Goal: Task Accomplishment & Management: Use online tool/utility

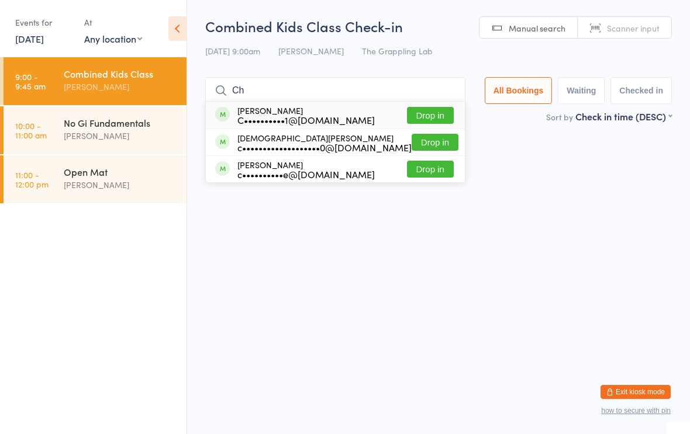
type input "C"
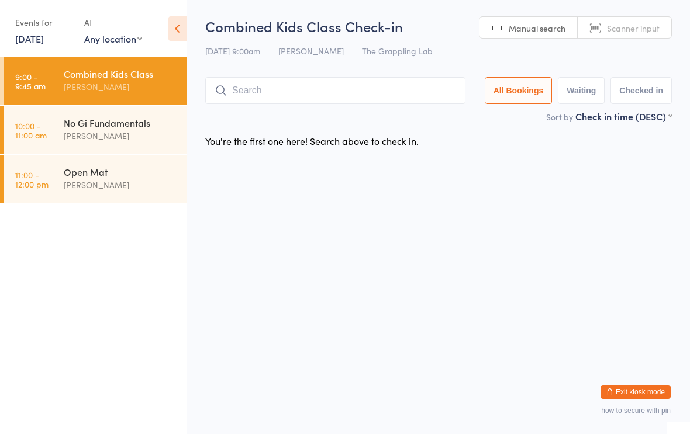
click at [556, 151] on div "You're the first one here! Search above to check in." at bounding box center [439, 141] width 488 height 25
click at [336, 98] on input "search" at bounding box center [335, 90] width 260 height 27
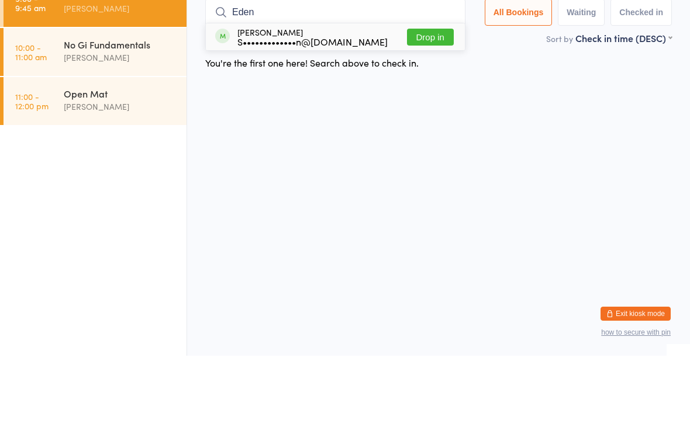
type input "Eden"
click at [426, 107] on button "Drop in" at bounding box center [430, 115] width 47 height 17
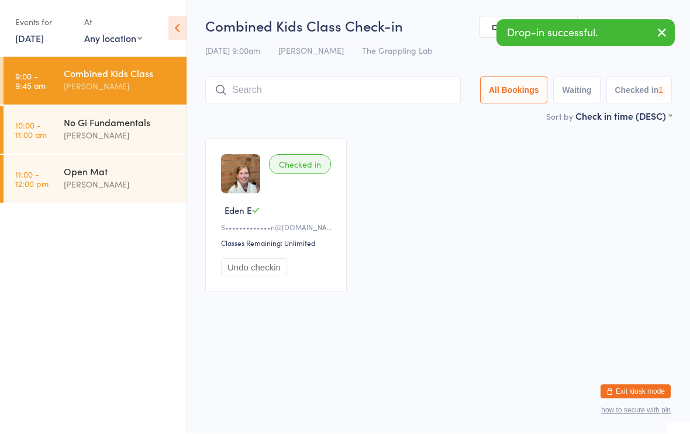
click at [355, 79] on input "search" at bounding box center [332, 90] width 255 height 27
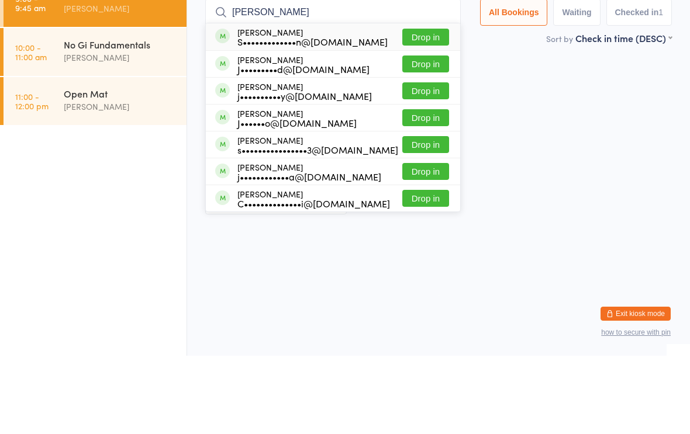
type input "[PERSON_NAME]"
click at [428, 107] on button "Drop in" at bounding box center [425, 115] width 47 height 17
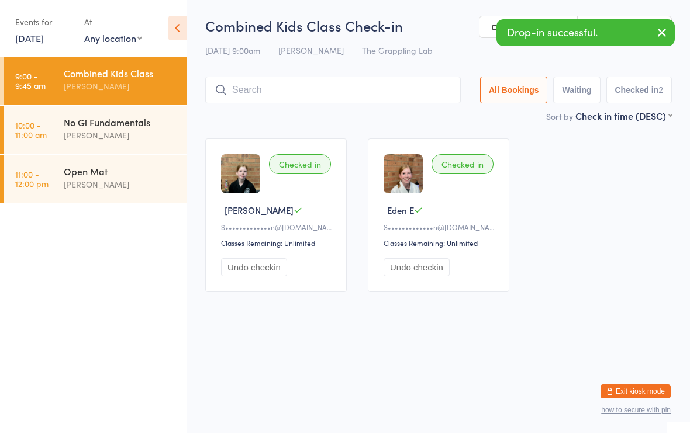
click at [378, 79] on input "search" at bounding box center [332, 90] width 255 height 27
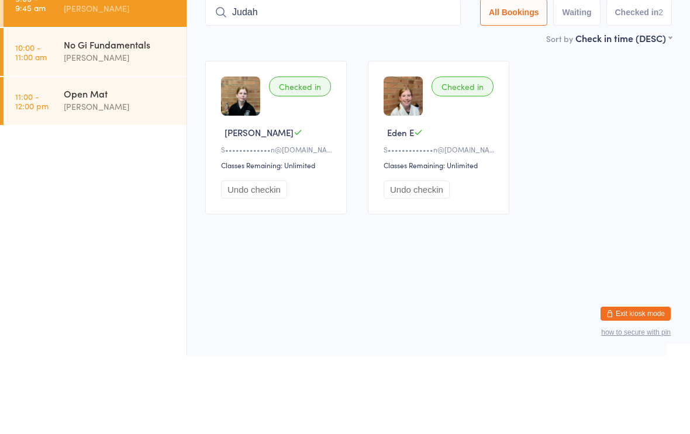
type input "Judah"
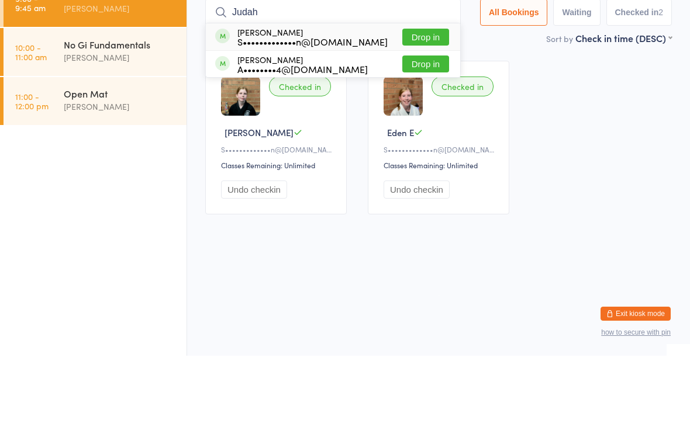
click at [428, 107] on button "Drop in" at bounding box center [425, 115] width 47 height 17
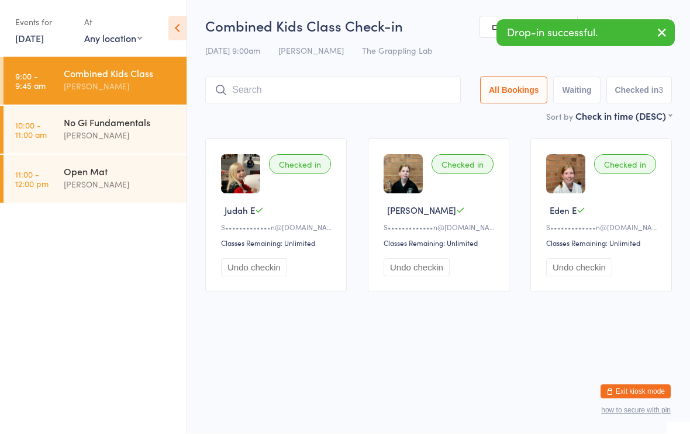
click at [393, 79] on input "search" at bounding box center [332, 90] width 255 height 27
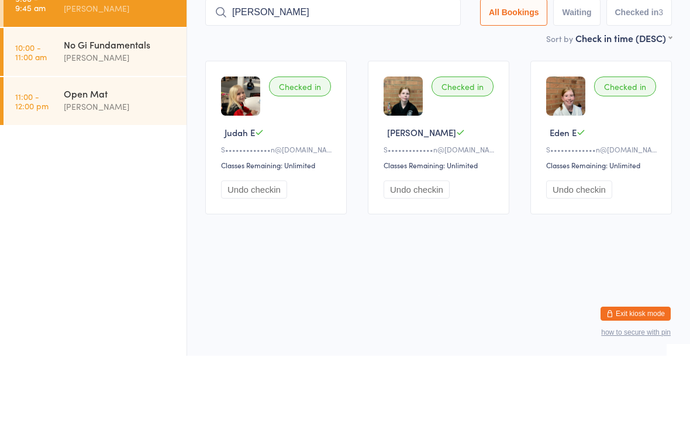
type input "[PERSON_NAME]"
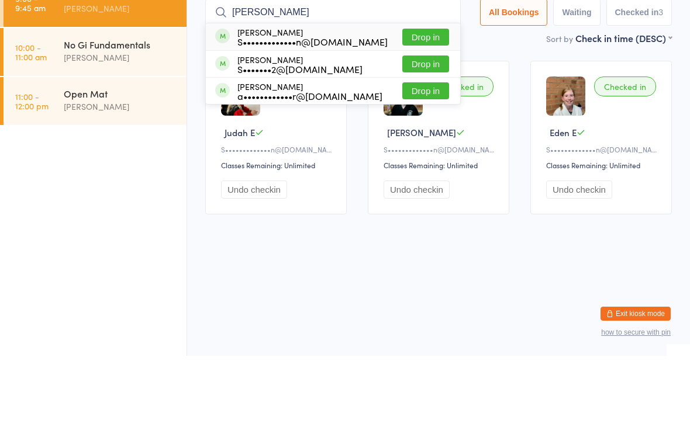
click at [430, 107] on button "Drop in" at bounding box center [425, 115] width 47 height 17
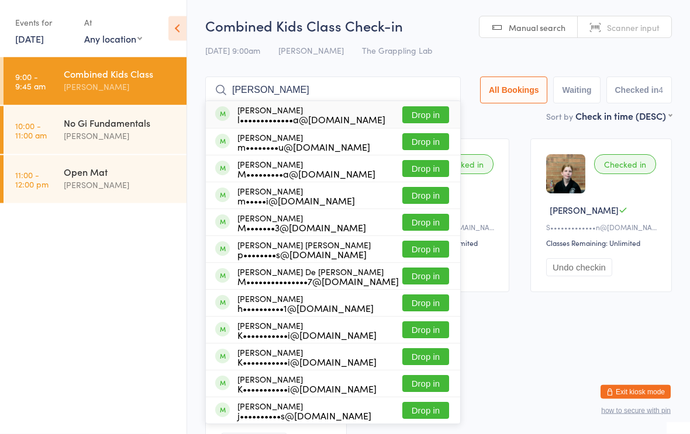
type input "[PERSON_NAME]"
click at [427, 123] on button "Drop in" at bounding box center [425, 115] width 47 height 17
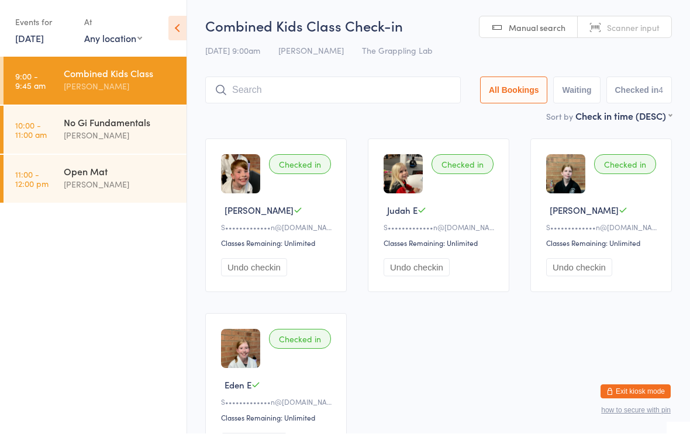
scroll to position [1, 0]
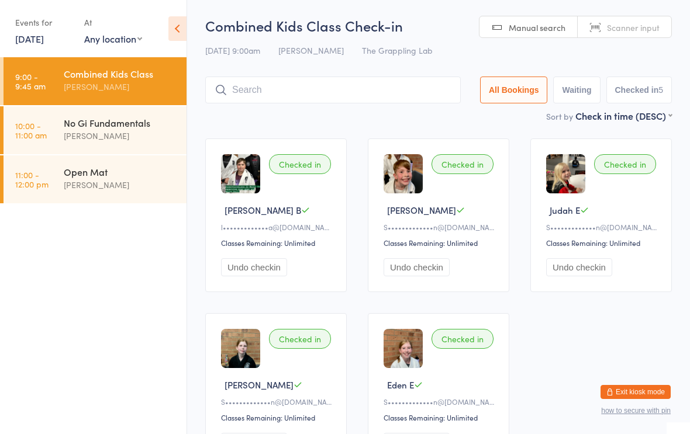
click at [261, 96] on input "search" at bounding box center [332, 90] width 255 height 27
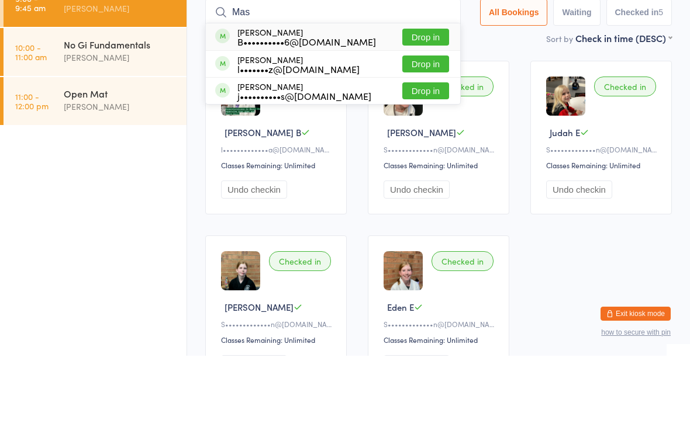
type input "Mas"
click at [419, 107] on button "Drop in" at bounding box center [425, 115] width 47 height 17
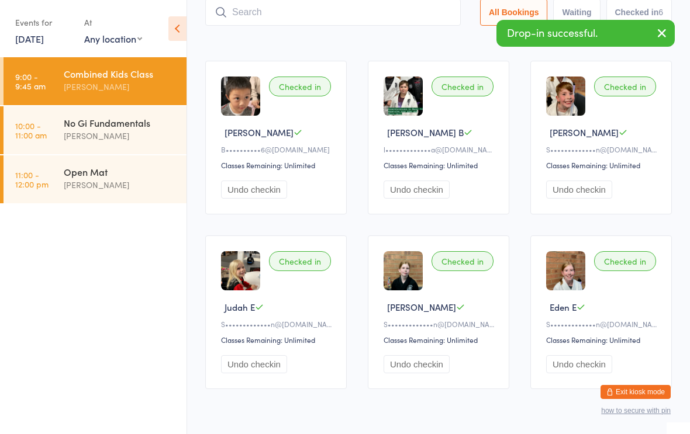
click at [112, 307] on ul "9:00 - 9:45 am Combined Kids Class [PERSON_NAME] 10:00 - 11:00 am No Gi Fundame…" at bounding box center [93, 245] width 186 height 377
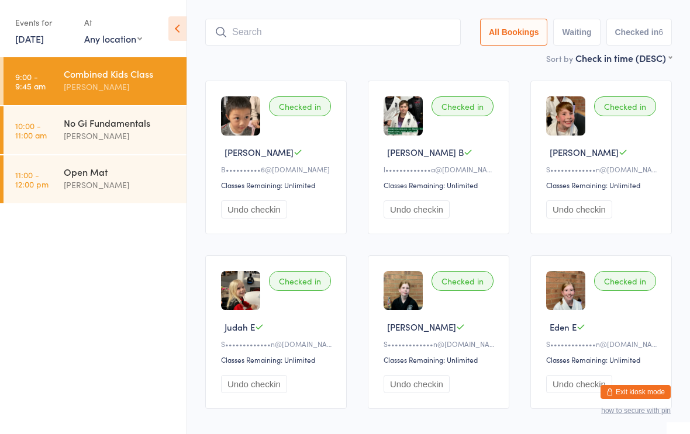
scroll to position [56, 0]
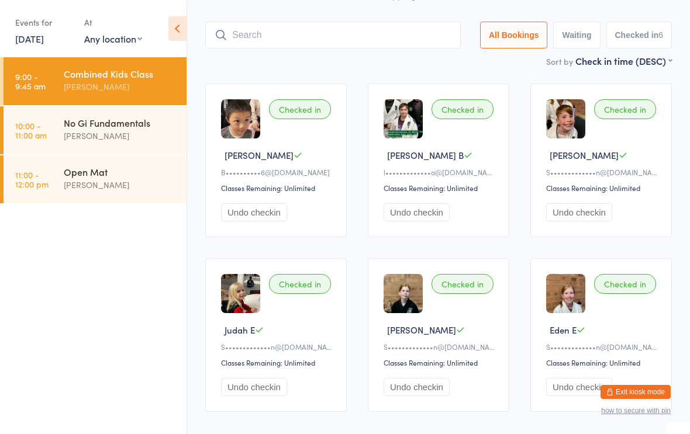
click at [378, 36] on input "search" at bounding box center [332, 35] width 255 height 27
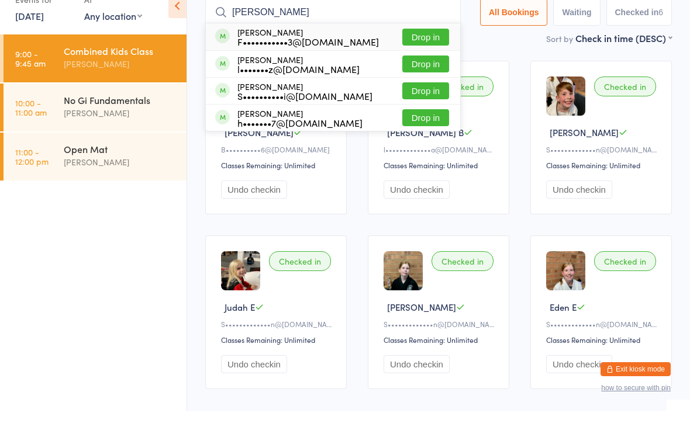
type input "[PERSON_NAME]"
click at [414, 51] on button "Drop in" at bounding box center [425, 59] width 47 height 17
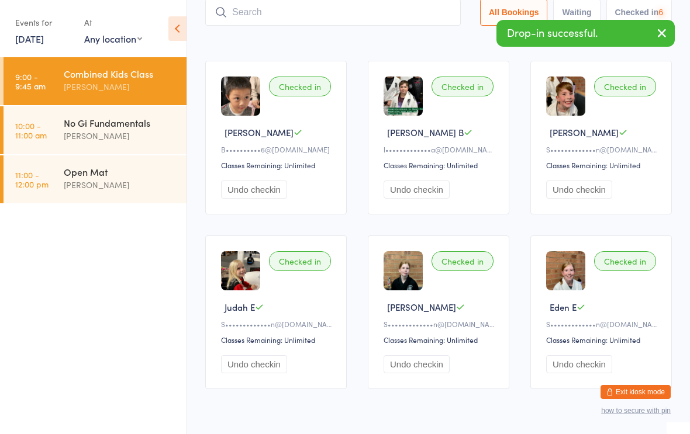
click at [389, 9] on input "search" at bounding box center [332, 12] width 255 height 27
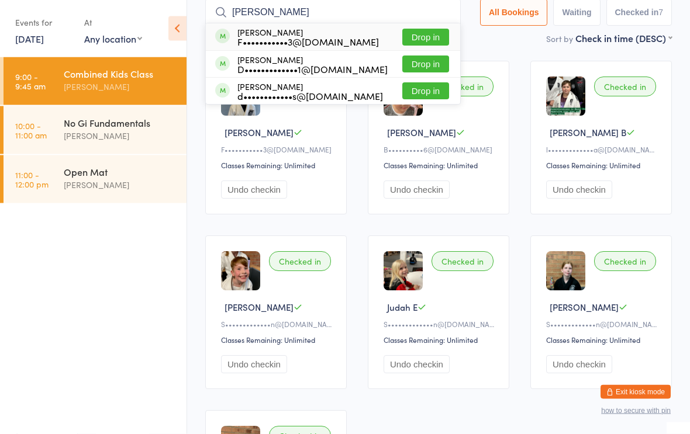
type input "[PERSON_NAME]"
click at [420, 36] on button "Drop in" at bounding box center [425, 37] width 47 height 17
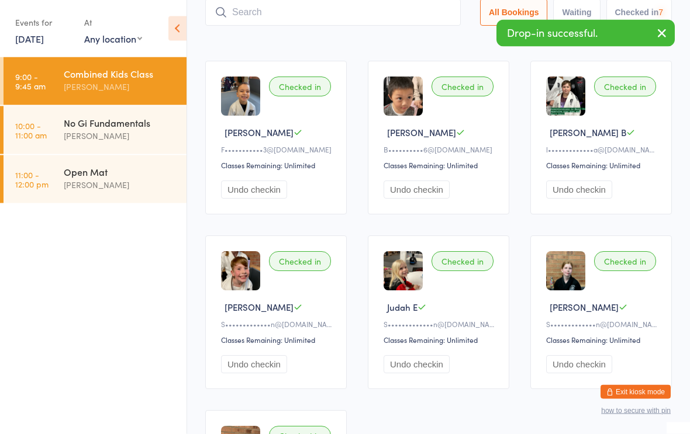
scroll to position [78, 0]
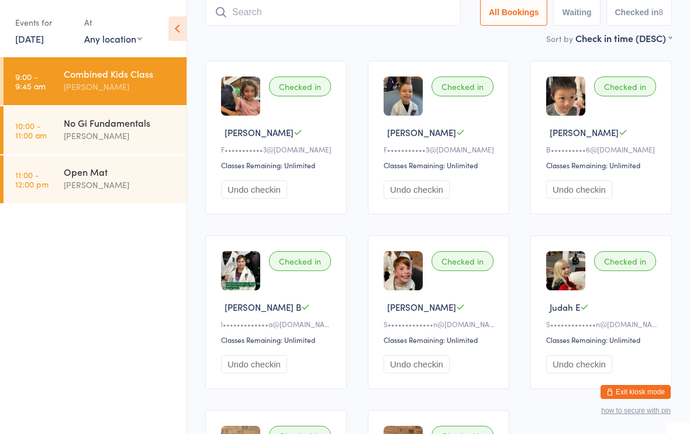
click at [126, 78] on div "Combined Kids Class" at bounding box center [120, 73] width 113 height 13
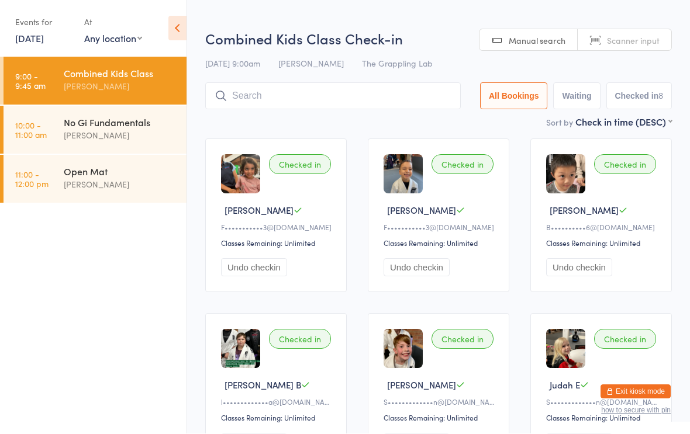
scroll to position [1, 0]
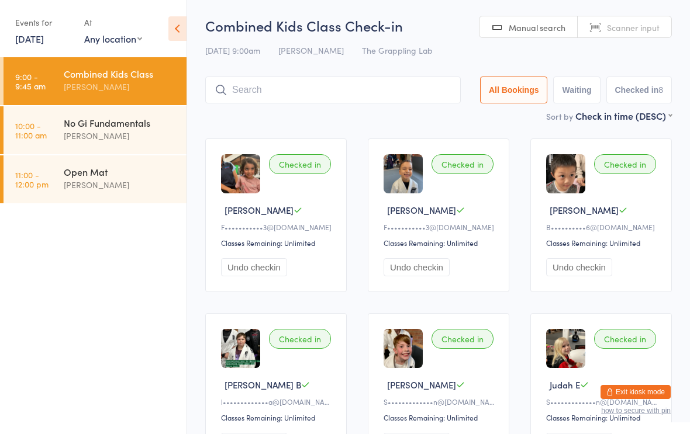
click at [326, 95] on input "search" at bounding box center [332, 90] width 255 height 27
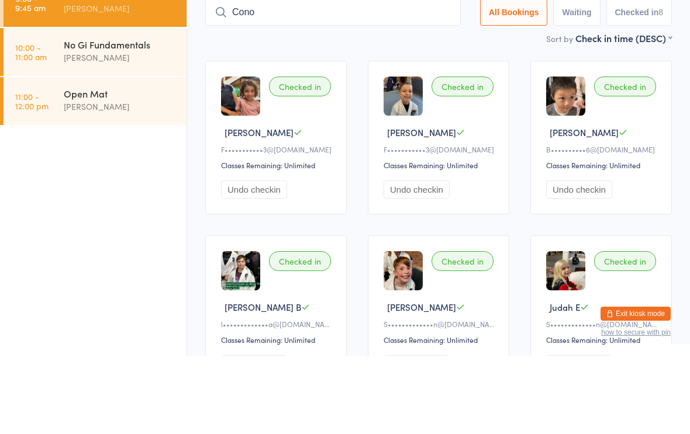
type input "Conor"
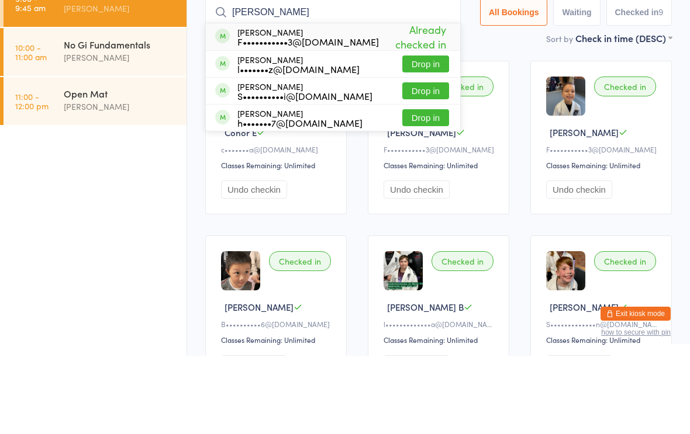
type input "[PERSON_NAME]"
click at [425, 134] on button "Drop in" at bounding box center [425, 142] width 47 height 17
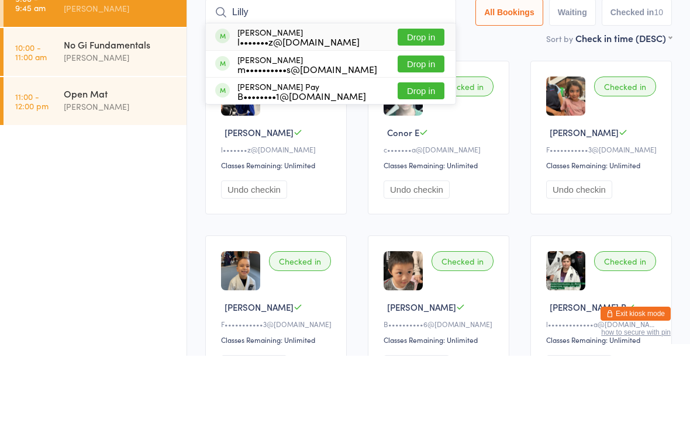
type input "Lilly"
click at [299, 115] on div "l•••••••z@[DOMAIN_NAME]" at bounding box center [298, 119] width 122 height 9
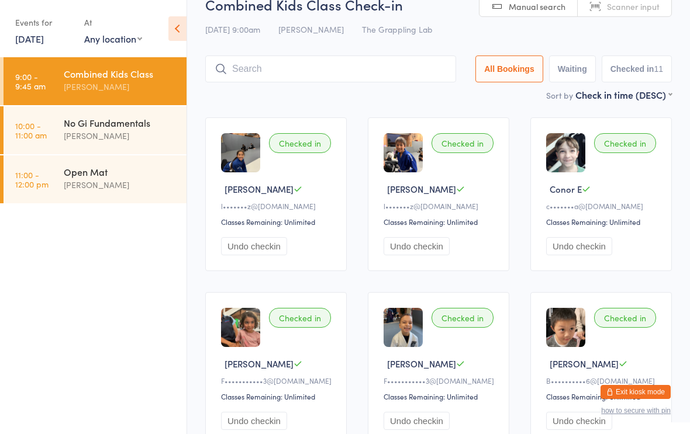
click at [342, 75] on input "search" at bounding box center [330, 69] width 251 height 27
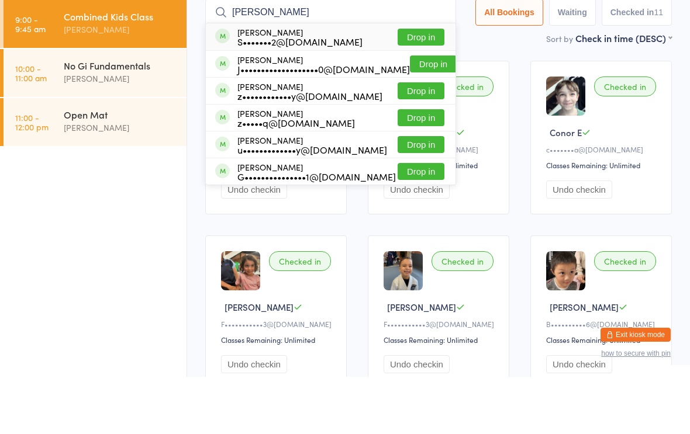
type input "[PERSON_NAME]"
click at [333, 81] on div "[PERSON_NAME] S•••••••2@[DOMAIN_NAME] Drop in" at bounding box center [331, 94] width 250 height 27
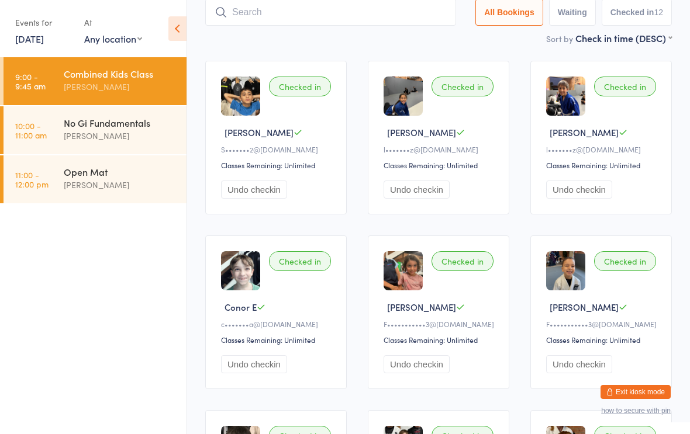
click at [309, 13] on input "search" at bounding box center [330, 12] width 251 height 27
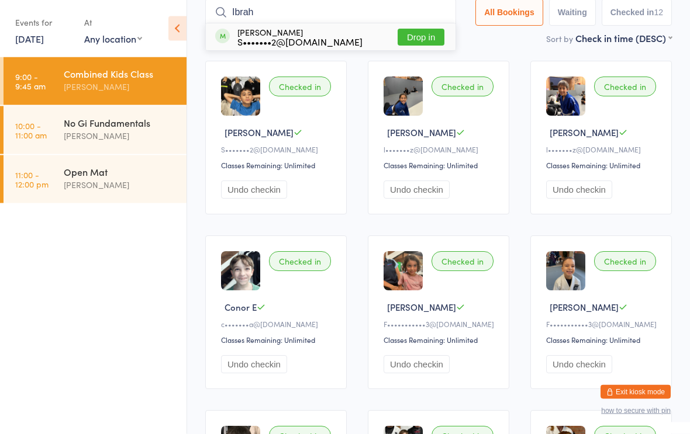
type input "Ibrah"
click at [417, 42] on button "Drop in" at bounding box center [420, 37] width 47 height 17
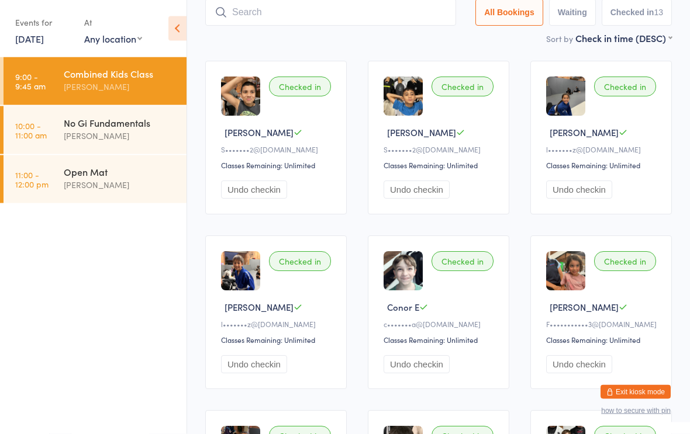
click at [278, 12] on input "search" at bounding box center [330, 12] width 251 height 27
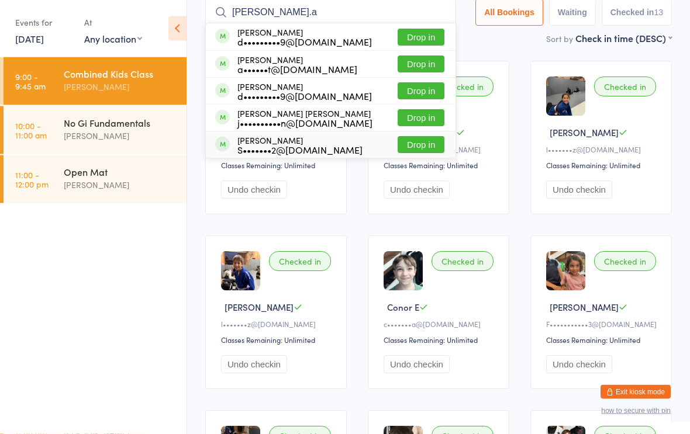
type input "[PERSON_NAME].a"
click at [250, 138] on div "[PERSON_NAME] S•••••••2@[DOMAIN_NAME]" at bounding box center [299, 145] width 125 height 19
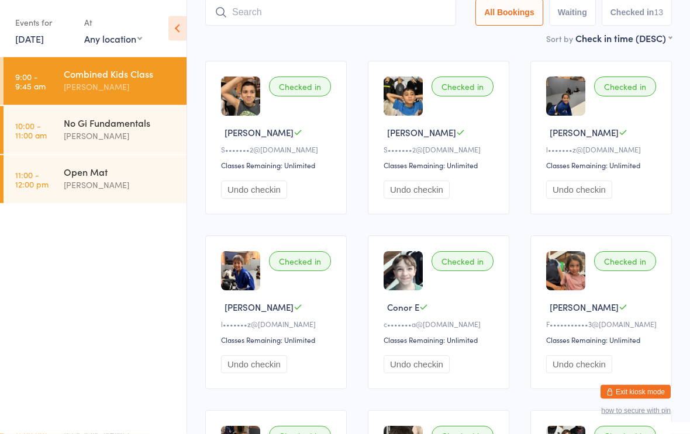
scroll to position [78, 0]
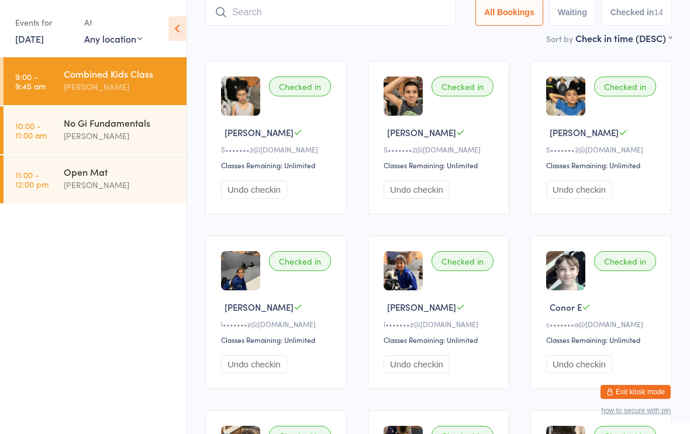
click at [304, 20] on input "search" at bounding box center [330, 12] width 251 height 27
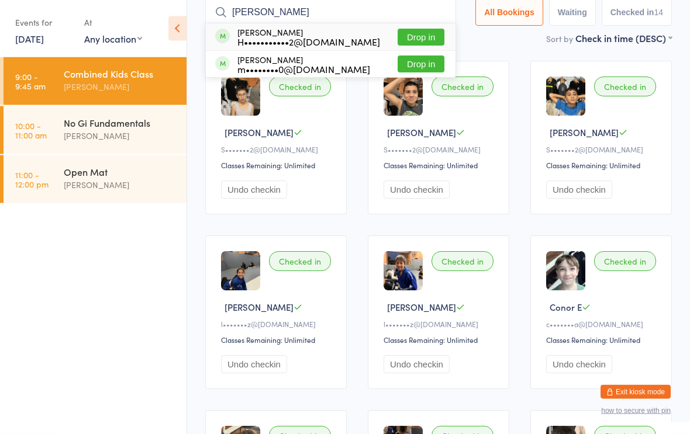
type input "[PERSON_NAME]"
click at [424, 30] on button "Drop in" at bounding box center [420, 37] width 47 height 17
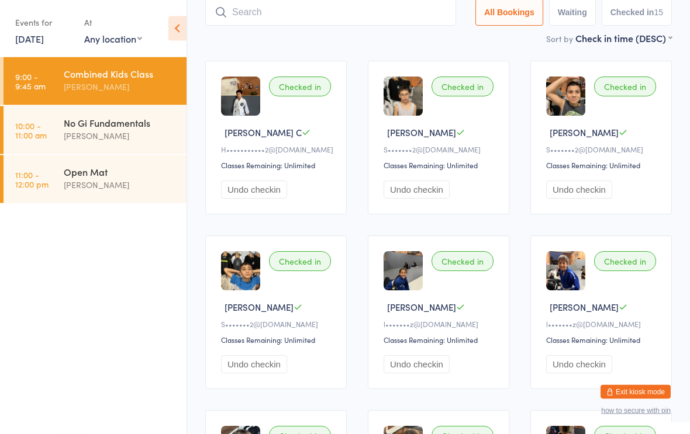
click at [268, 16] on input "search" at bounding box center [330, 12] width 251 height 27
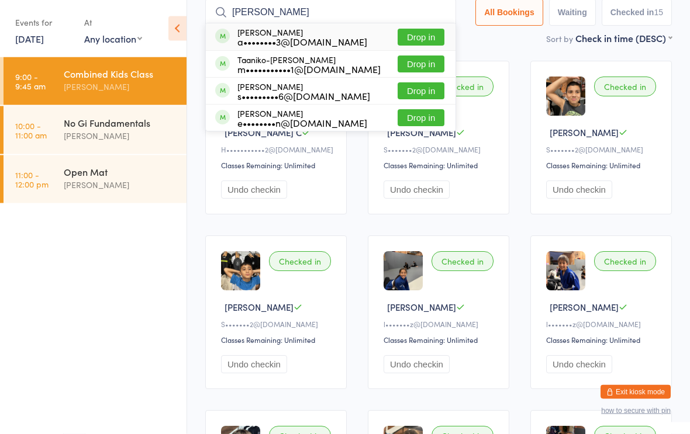
type input "[PERSON_NAME]"
click at [300, 37] on div "a••••••••3@[DOMAIN_NAME]" at bounding box center [302, 41] width 130 height 9
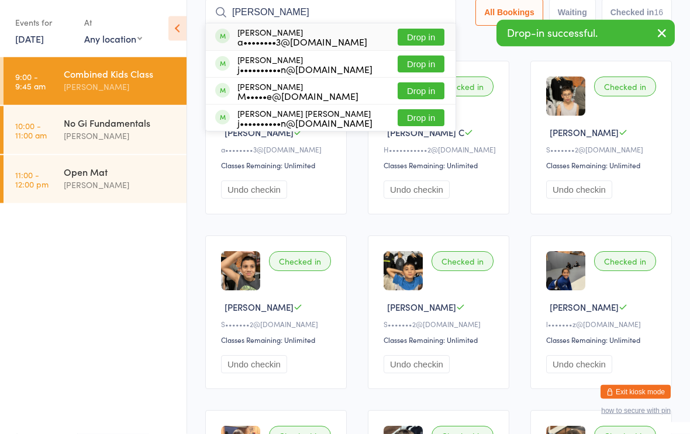
type input "[PERSON_NAME]"
click at [289, 50] on div "[PERSON_NAME] a••••••••3@[DOMAIN_NAME] Drop in" at bounding box center [331, 37] width 250 height 27
